Goal: Task Accomplishment & Management: Use online tool/utility

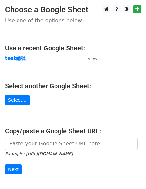
click at [28, 57] on td "test編號" at bounding box center [43, 59] width 76 height 8
click at [22, 58] on strong "test編號" at bounding box center [15, 58] width 21 height 6
click at [36, 18] on p "Use one of the options below..." at bounding box center [73, 20] width 136 height 7
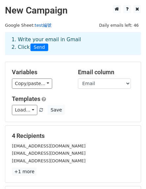
click at [44, 25] on link "test編號" at bounding box center [43, 25] width 17 height 5
click at [124, 25] on span "Daily emails left: 46" at bounding box center [119, 25] width 44 height 7
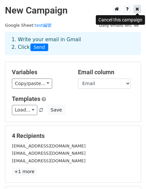
click at [136, 9] on icon at bounding box center [137, 9] width 4 height 5
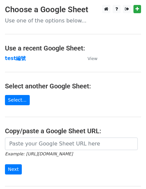
click at [69, 22] on p "Use one of the options below..." at bounding box center [73, 20] width 136 height 7
click at [68, 20] on p "Use one of the options below..." at bounding box center [73, 20] width 136 height 7
click at [30, 24] on main "Choose a Google Sheet Use one of the options below... Use a recent Google Sheet…" at bounding box center [73, 107] width 146 height 205
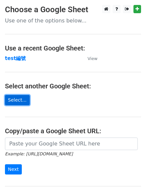
click at [20, 100] on link "Select..." at bounding box center [17, 100] width 25 height 10
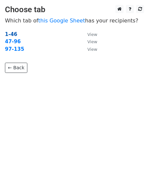
click at [12, 34] on strong "1-46" at bounding box center [11, 34] width 13 height 6
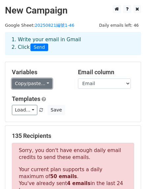
click at [47, 85] on link "Copy/paste..." at bounding box center [32, 83] width 40 height 10
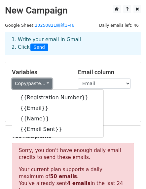
click at [47, 85] on link "Copy/paste..." at bounding box center [32, 83] width 40 height 10
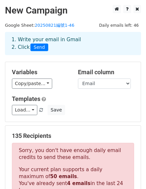
click at [80, 42] on div "1. Write your email in Gmail 2. Click Send" at bounding box center [73, 43] width 133 height 15
click at [56, 25] on link "20250821編號1-46" at bounding box center [55, 25] width 40 height 5
click at [56, 27] on link "20250821編號1-46" at bounding box center [55, 25] width 40 height 5
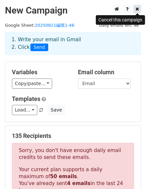
click at [137, 9] on icon at bounding box center [137, 9] width 4 height 5
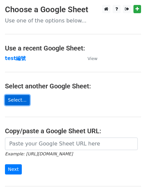
click at [20, 100] on link "Select..." at bounding box center [17, 100] width 25 height 10
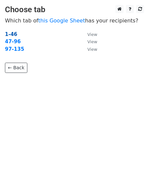
click at [15, 34] on strong "1-46" at bounding box center [11, 34] width 13 height 6
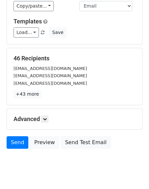
scroll to position [88, 0]
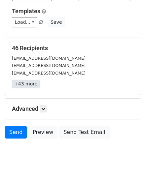
click at [32, 83] on link "+43 more" at bounding box center [26, 84] width 28 height 8
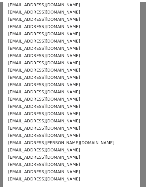
scroll to position [211, 0]
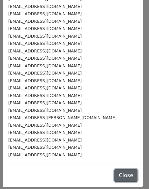
click at [115, 176] on button "Close" at bounding box center [125, 175] width 23 height 13
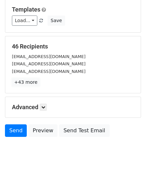
scroll to position [92, 0]
